Goal: Navigation & Orientation: Find specific page/section

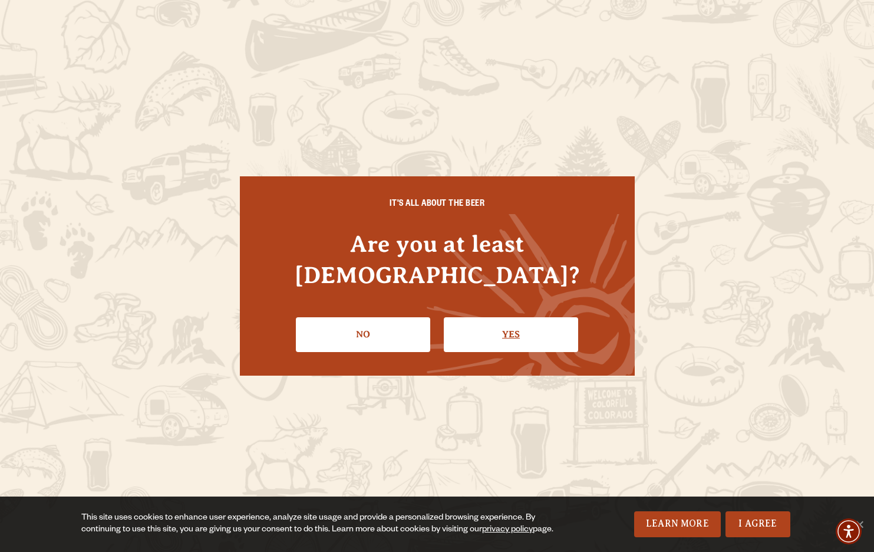
click at [507, 317] on link "Yes" at bounding box center [511, 334] width 134 height 34
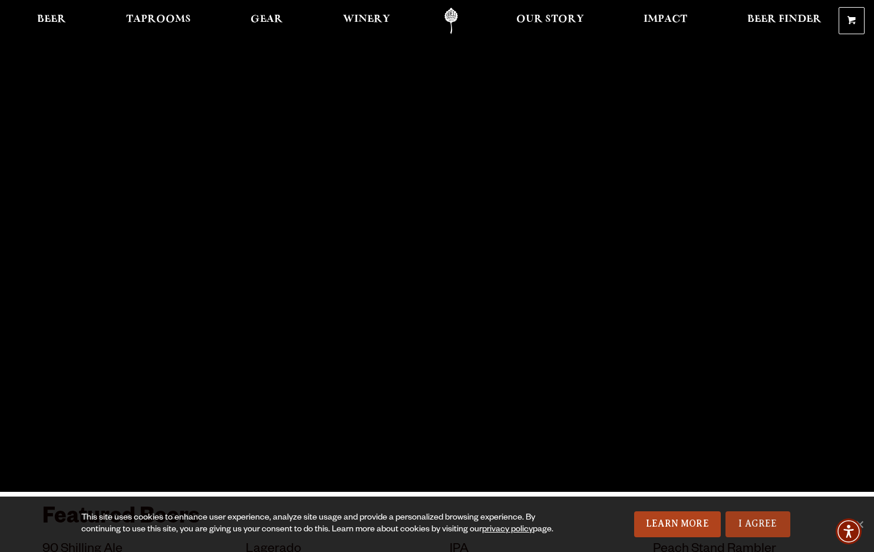
click at [745, 514] on link "I Agree" at bounding box center [758, 524] width 65 height 26
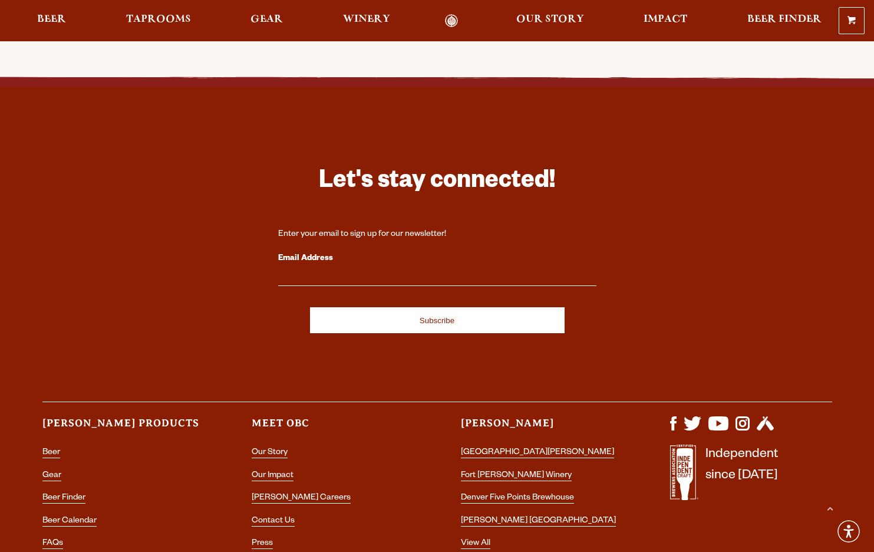
scroll to position [3307, 0]
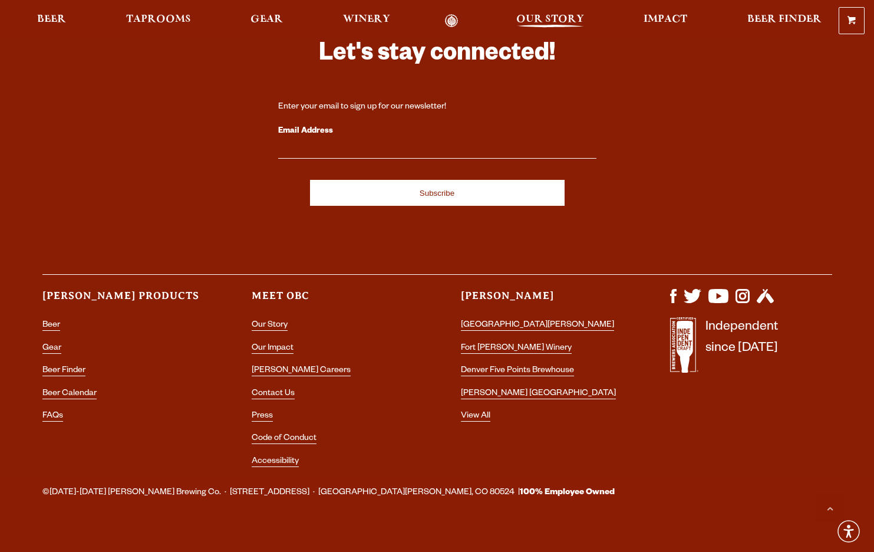
click at [543, 15] on span "Our Story" at bounding box center [550, 19] width 68 height 9
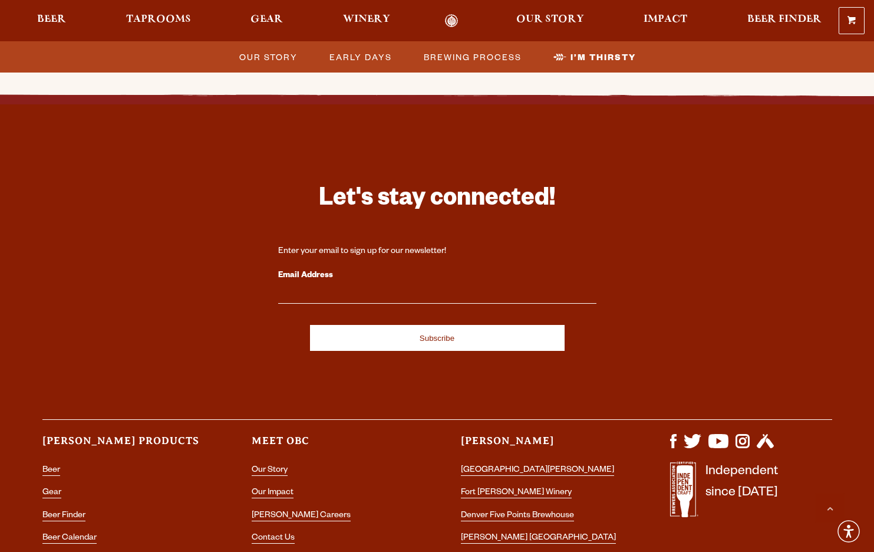
scroll to position [3916, 0]
